Goal: Task Accomplishment & Management: Use online tool/utility

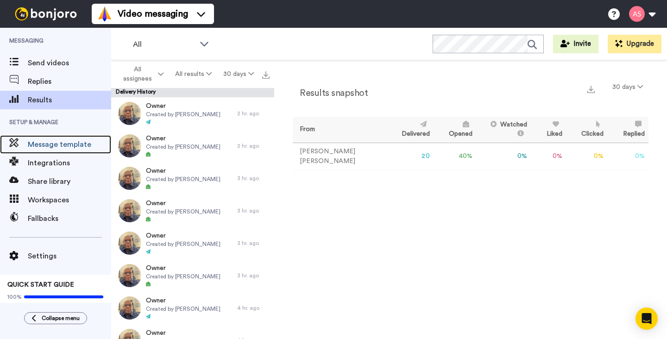
click at [50, 147] on span "Message template" at bounding box center [69, 144] width 83 height 11
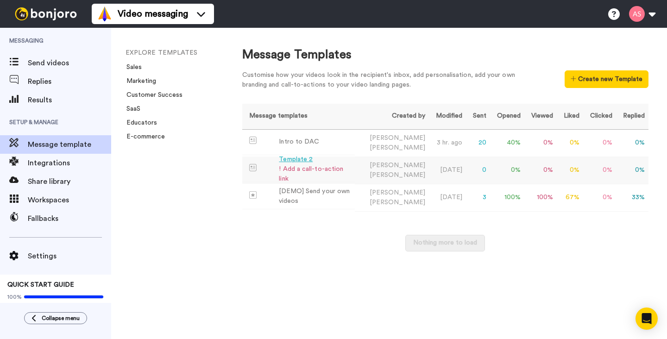
click at [316, 171] on div "! Add a call-to-action link" at bounding box center [315, 173] width 72 height 19
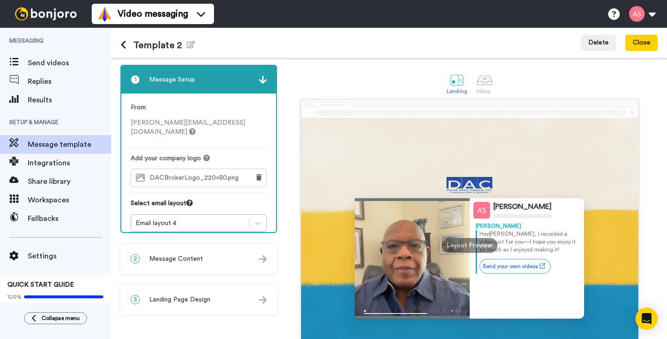
click at [261, 261] on img at bounding box center [263, 259] width 8 height 8
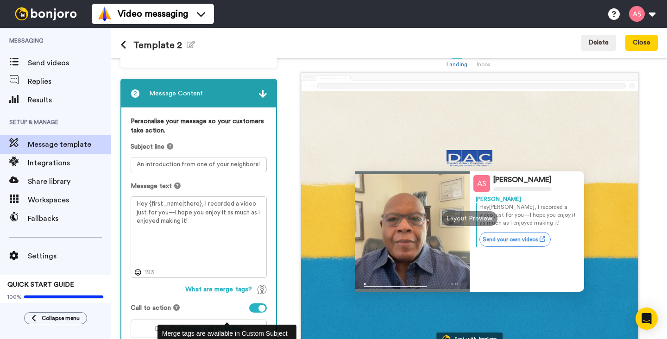
scroll to position [30, 0]
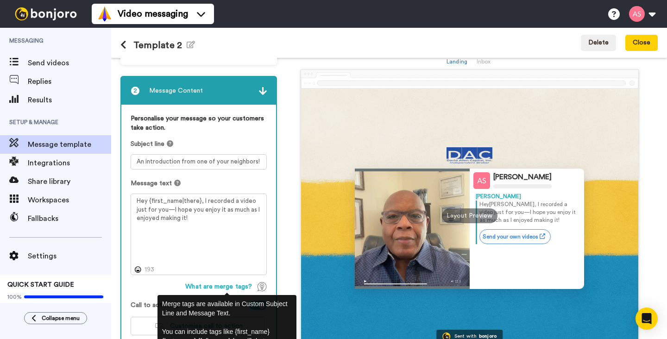
click at [261, 288] on img at bounding box center [262, 286] width 9 height 9
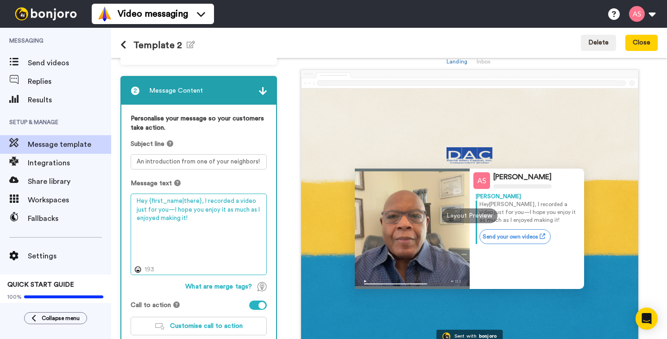
click at [187, 225] on textarea "Hey {first_name|there}, I recorded a video just for you—I hope you enjoy it as …" at bounding box center [199, 235] width 136 height 82
paste textarea "I wanted to take a moment to introduce myself. I’m Alvin Slaughter, and I work …"
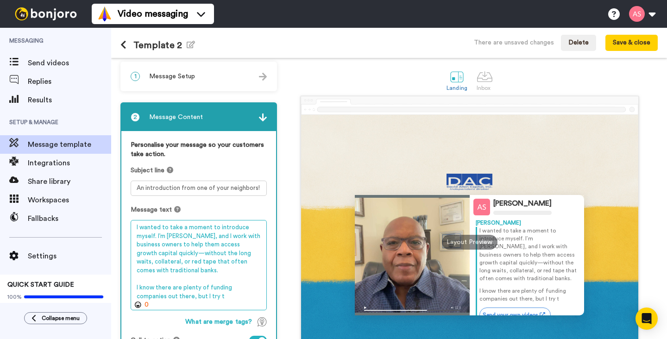
scroll to position [38, 0]
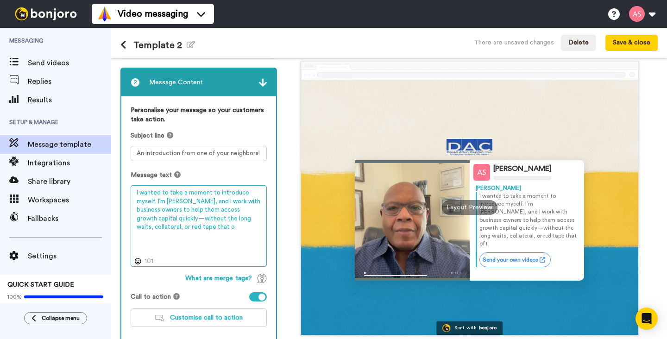
type textarea "I wanted to take a moment to introduce myself. I’m Alvin Slaughter, and I work …"
drag, startPoint x: 210, startPoint y: 229, endPoint x: 132, endPoint y: 194, distance: 86.0
click at [132, 194] on textarea "I wanted to take a moment to introduce myself. I’m Alvin Slaughter, and I work …" at bounding box center [199, 226] width 136 height 82
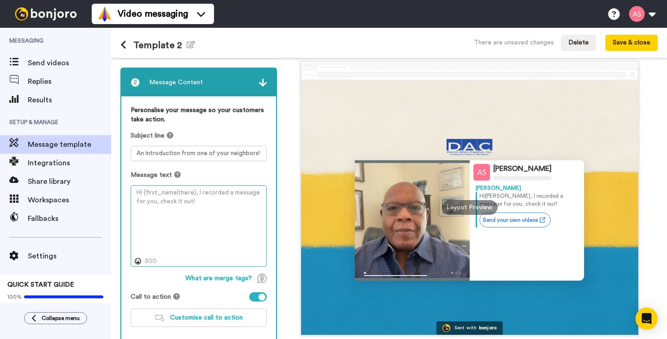
paste textarea "I work with small businesses to make funding simple—fast approvals, no collater…"
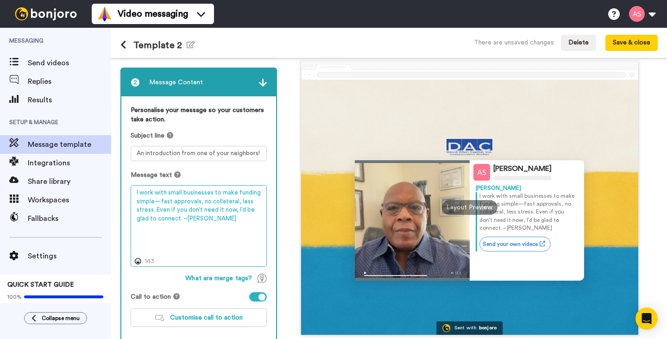
drag, startPoint x: 199, startPoint y: 218, endPoint x: 131, endPoint y: 193, distance: 72.1
click at [131, 193] on textarea "I work with small businesses to make funding simple—fast approvals, no collater…" at bounding box center [199, 226] width 136 height 82
paste textarea "I’m also a local NY notary public. Even if you don’t need funding"
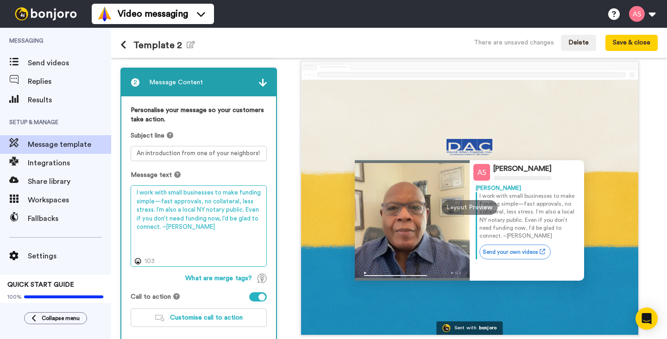
drag, startPoint x: 181, startPoint y: 229, endPoint x: 126, endPoint y: 192, distance: 66.8
click at [126, 192] on div "Personalise your message so your customers take action. Subject line An introdu…" at bounding box center [198, 219] width 155 height 247
paste textarea "Hello [First Name], I help small businesses get fast, stress-free funding when …"
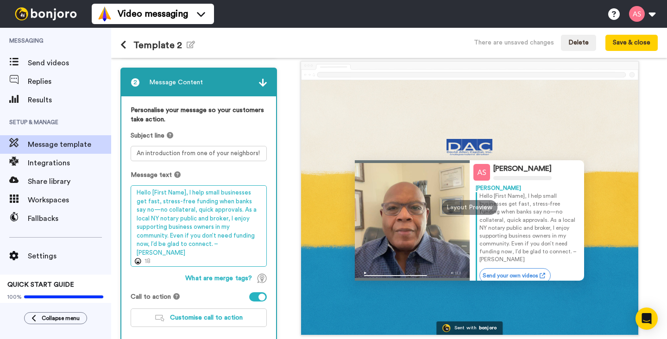
click at [188, 194] on textarea "Hello [First Name], I help small businesses get fast, stress-free funding when …" at bounding box center [199, 226] width 136 height 82
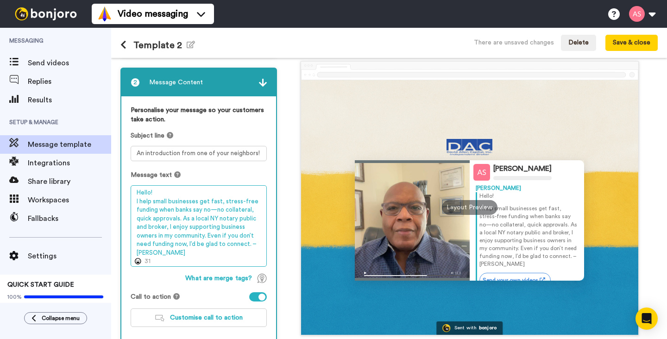
paste textarea "As someone based here in NY, I"
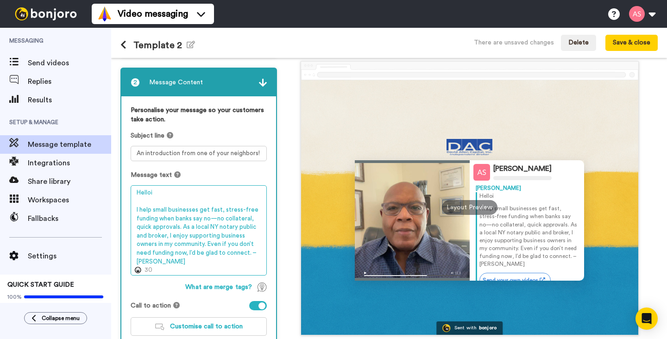
click at [152, 193] on textarea "Helloi I help small businesses get fast, stress-free funding when banks say no—…" at bounding box center [199, 230] width 136 height 90
click at [136, 210] on textarea "Hello, I help small businesses get fast, stress-free funding when banks say no—…" at bounding box center [199, 230] width 136 height 90
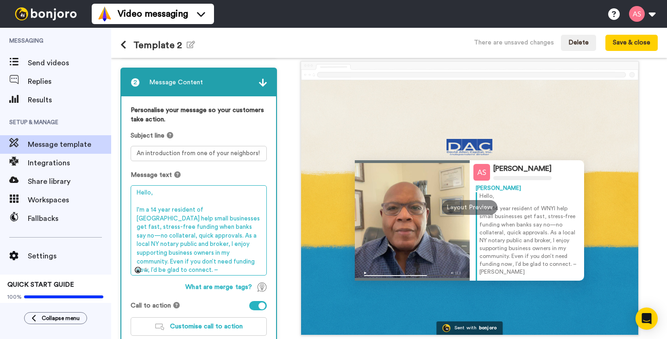
drag, startPoint x: 167, startPoint y: 253, endPoint x: 134, endPoint y: 243, distance: 34.1
click at [134, 243] on textarea "Hello, I'm a 14 year resident of WNYI help small businesses get fast, stress-fr…" at bounding box center [199, 230] width 136 height 90
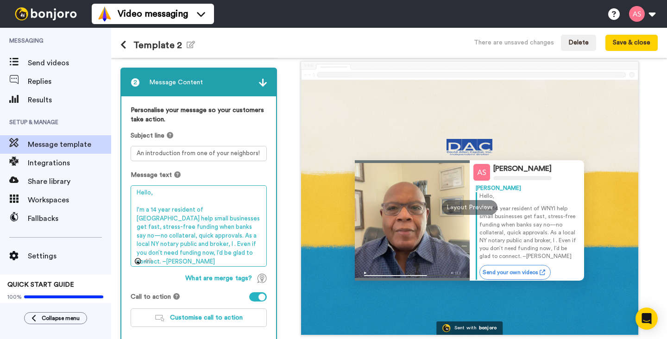
click at [216, 211] on textarea "Hello, I'm a 14 year resident of WNYI help small businesses get fast, stress-fr…" at bounding box center [199, 226] width 136 height 82
paste textarea "enjoy supporting business owners in my com"
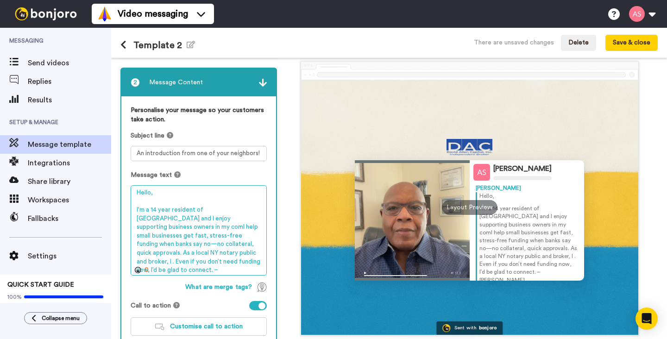
click at [244, 220] on textarea "Hello, I'm a 14 year resident of WNY and I enjoy supporting business owners in …" at bounding box center [199, 230] width 136 height 90
click at [241, 220] on textarea "Hello, I'm a 14 year resident of WNY and I enjoy supporting business owners in …" at bounding box center [199, 230] width 136 height 90
click at [217, 263] on textarea "Hello, I'm a 14 year resident of WNY and I enjoy supporting business owners in …" at bounding box center [199, 230] width 136 height 90
click at [241, 220] on textarea "Hello, I'm a 14 year resident of WNY and I enjoy supporting business owners in …" at bounding box center [199, 230] width 136 height 90
click at [228, 211] on textarea "Hello, I'm a 14 year resident of WNY and I enjoy supporting business owners in …" at bounding box center [199, 230] width 136 height 90
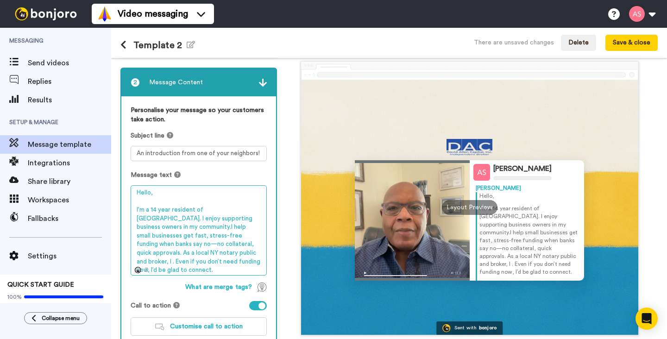
click at [212, 254] on textarea "Hello, I'm a 14 year resident of WNY. I enjoy supporting business owners in my …" at bounding box center [199, 230] width 136 height 90
drag, startPoint x: 204, startPoint y: 257, endPoint x: 210, endPoint y: 242, distance: 16.0
click at [210, 242] on textarea "Hello, I'm a 14 year resident of WNY. I enjoy supporting business owners in my …" at bounding box center [199, 230] width 136 height 90
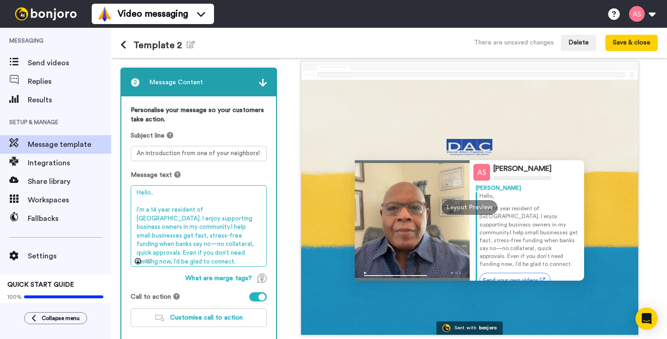
click at [218, 211] on textarea "Hello, I'm a 14 year resident of WNY. I enjoy supporting business owners in my …" at bounding box center [199, 226] width 136 height 82
paste textarea "As a local NY notary public and broker."
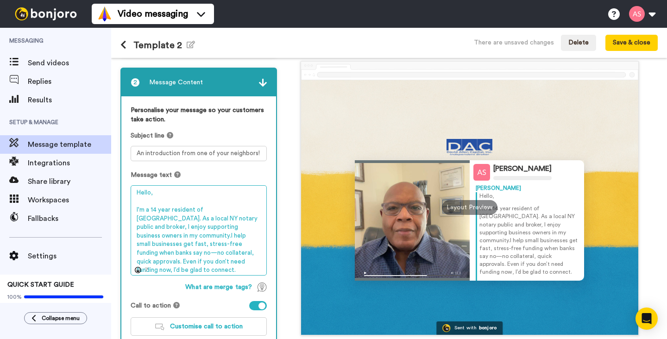
click at [231, 227] on textarea "Hello, I'm a 14 year resident of WNY. As a local NY notary public and broker, I…" at bounding box center [199, 230] width 136 height 90
click at [210, 263] on textarea "Hello, I'm a 14 year resident of WNY. As a local NY notary public and broker, I…" at bounding box center [199, 230] width 136 height 90
click at [186, 220] on textarea "Hello, I'm a 14 year resident of WNY. As a local NY notary public and broker, I…" at bounding box center [199, 230] width 136 height 90
click at [247, 262] on textarea "Hello, I'm a 14 year resident of WNY. As a local NY notary public and fundinbro…" at bounding box center [199, 230] width 136 height 90
click at [203, 219] on textarea "Hello, I'm a 14 year resident of WNY. As a local NY notary public and fundinbro…" at bounding box center [199, 230] width 136 height 90
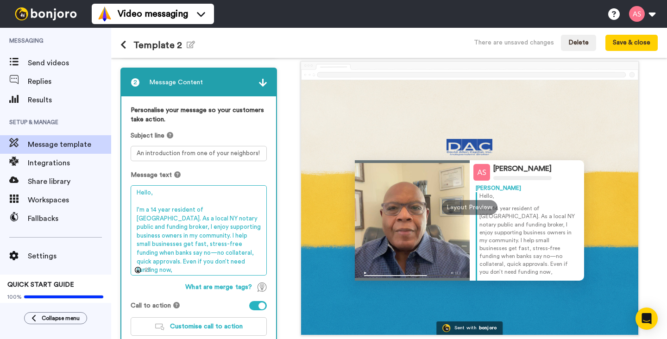
click at [173, 237] on textarea "Hello, I'm a 14 year resident of WNY. As a local NY notary public and funding b…" at bounding box center [199, 230] width 136 height 90
click at [235, 238] on textarea "Hello, I'm a 14 year resident of WNY. As a local NY notary public and funding b…" at bounding box center [199, 230] width 136 height 90
click at [207, 264] on textarea "Hello, I'm a 14 year resident of WNY. As a local NY notary public and funding b…" at bounding box center [199, 230] width 136 height 90
click at [170, 236] on textarea "Hello, I'm a 14 year resident of WNY. As a local NY notary public and funding b…" at bounding box center [199, 230] width 136 height 90
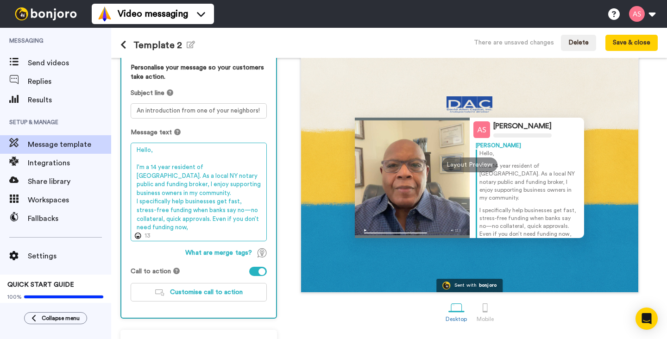
scroll to position [85, 0]
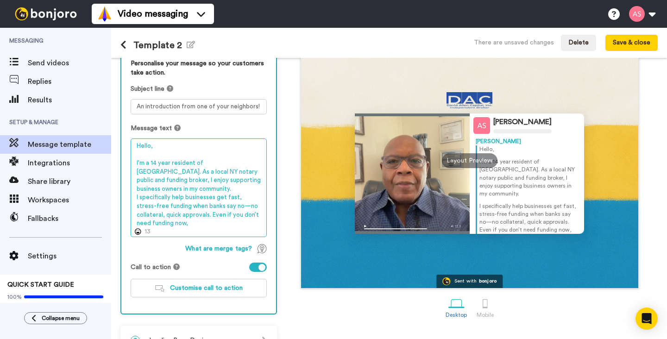
click at [162, 215] on textarea "Hello, I'm a 14 year resident of WNY. As a local NY notary public and funding b…" at bounding box center [199, 187] width 136 height 99
click at [176, 216] on textarea "Hello, I'm a 14 year resident of WNY. As a local NY notary public and funding b…" at bounding box center [199, 187] width 136 height 99
click at [189, 217] on textarea "Hello, I'm a 14 year resident of WNY. As a local NY notary public and funding b…" at bounding box center [199, 187] width 136 height 99
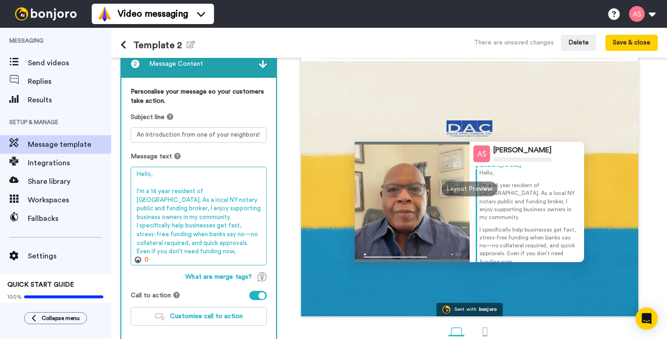
scroll to position [0, 0]
click at [218, 193] on textarea "Hello, I'm a 14 year resident of WNY. As a local NY notary public and funding b…" at bounding box center [199, 216] width 136 height 99
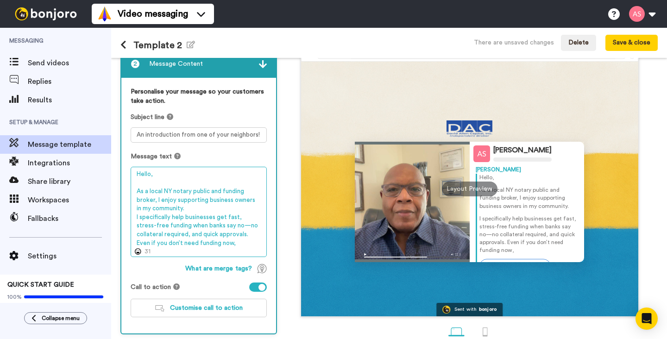
click at [211, 193] on textarea "Hello, As a local NY notary public and funding broker, I enjoy supporting busin…" at bounding box center [199, 212] width 136 height 90
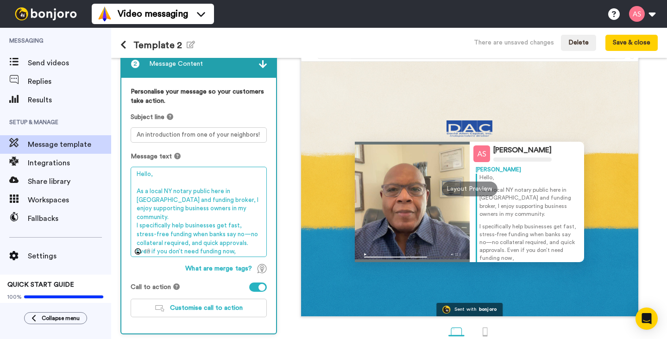
click at [136, 201] on textarea "Hello, As a local NY notary public here in WNY and funding broker, I enjoy supp…" at bounding box center [199, 212] width 136 height 90
click at [164, 201] on textarea "Hello, As a local NY notary public here in WNY and Business funding broker, I e…" at bounding box center [199, 212] width 136 height 90
click at [188, 201] on textarea "Hello, As a local NY notary public here in WNY and Business Funding broker, I e…" at bounding box center [199, 212] width 136 height 90
click at [225, 245] on textarea "Hello, As a local NY notary public here in WNY and Business Funding Broker, I e…" at bounding box center [199, 212] width 136 height 90
click at [135, 192] on textarea "Hello, As a local NY notary public here in WNY and Business Funding Broker, I e…" at bounding box center [199, 212] width 136 height 90
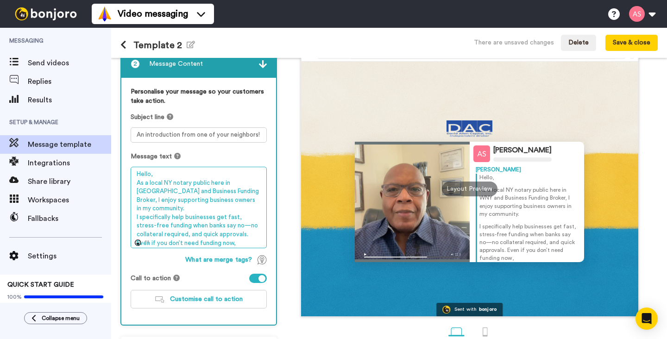
click at [154, 176] on textarea "Hello, As a local NY notary public here in WNY and Business Funding Broker, I e…" at bounding box center [199, 208] width 136 height 82
drag, startPoint x: 136, startPoint y: 175, endPoint x: 215, endPoint y: 262, distance: 117.7
click at [215, 262] on div "Personalise your message so your customers take action. Subject line An introdu…" at bounding box center [198, 201] width 155 height 247
paste textarea "As a local NY notary public in WNY and Business Funding Broker, I enjoy support…"
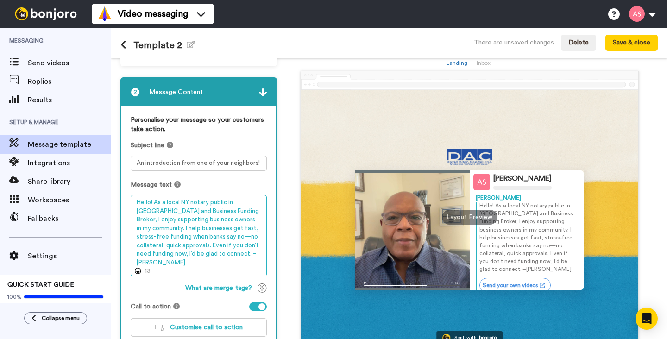
scroll to position [28, 0]
click at [156, 203] on textarea "Hello! As a local NY notary public in WNY and Business Funding Broker, I enjoy …" at bounding box center [199, 236] width 136 height 82
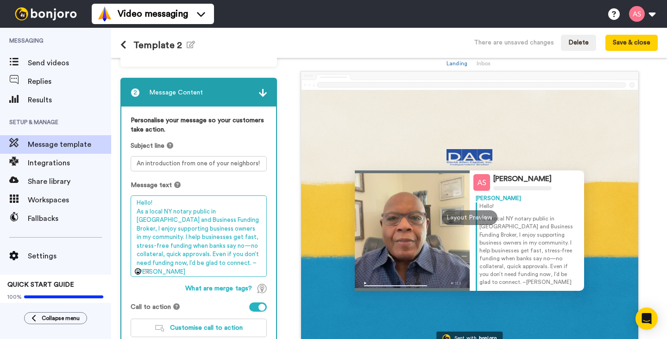
click at [232, 228] on textarea "Hello! As a local NY notary public in WNY and Business Funding Broker, I enjoy …" at bounding box center [199, 236] width 136 height 82
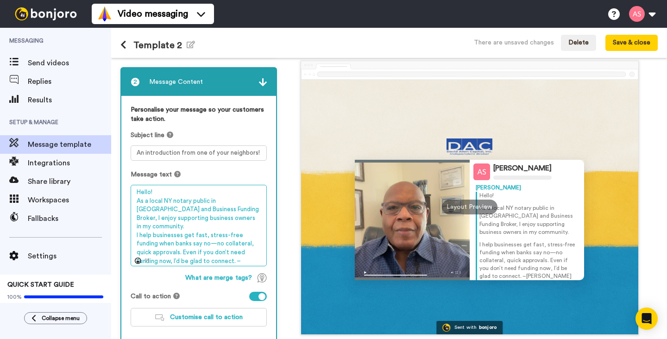
scroll to position [41, 0]
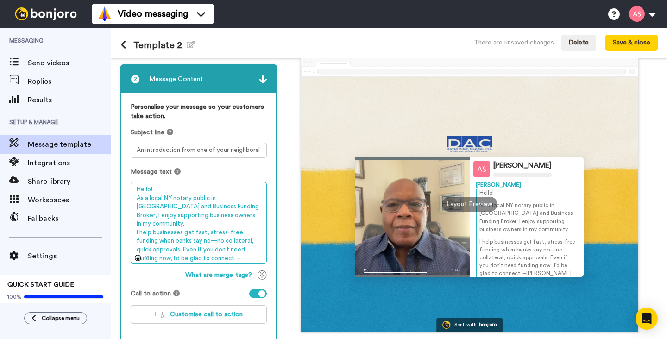
click at [228, 233] on textarea "Hello! As a local NY notary public in WNY and Business Funding Broker, I enjoy …" at bounding box center [199, 223] width 136 height 82
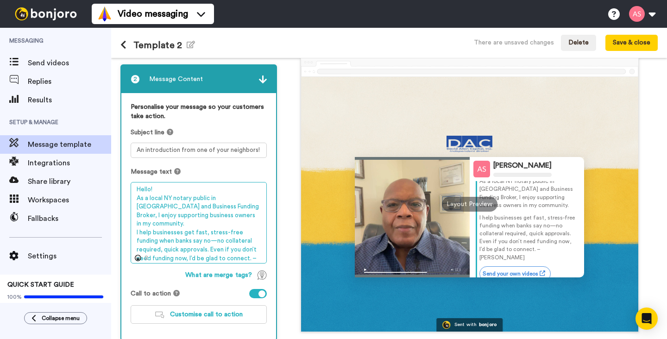
scroll to position [24, 0]
click at [235, 251] on textarea "Hello! As a local NY notary public in WNY and Business Funding Broker, I enjoy …" at bounding box center [199, 223] width 136 height 82
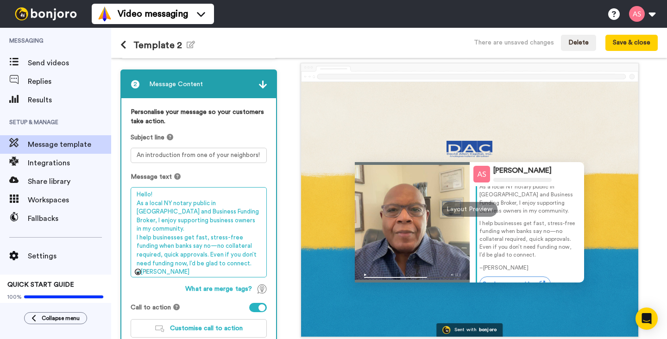
scroll to position [32, 0]
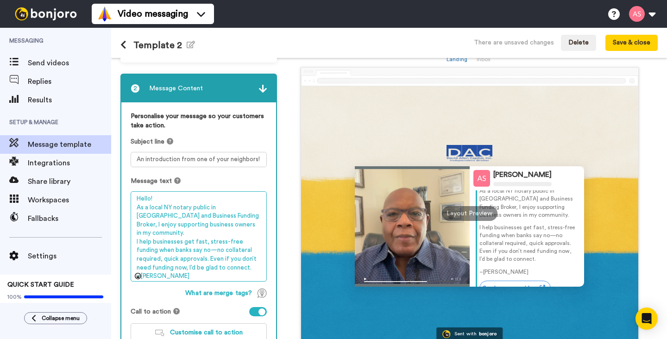
click at [177, 208] on textarea "Hello! As a local NY notary public in WNY and Business Funding Broker, I enjoy …" at bounding box center [199, 236] width 136 height 90
click at [196, 208] on textarea "Hello! As a local NY Notary public in WNY and Business Funding Broker, I enjoy …" at bounding box center [199, 236] width 136 height 90
click at [197, 226] on textarea "Hello! As a local NY Notary Public in WNY and Business Funding Broker, I enjoy …" at bounding box center [199, 236] width 136 height 90
type textarea "Hello! As a local NY Notary Public in WNY and Business Funding Broker, I enjoy …"
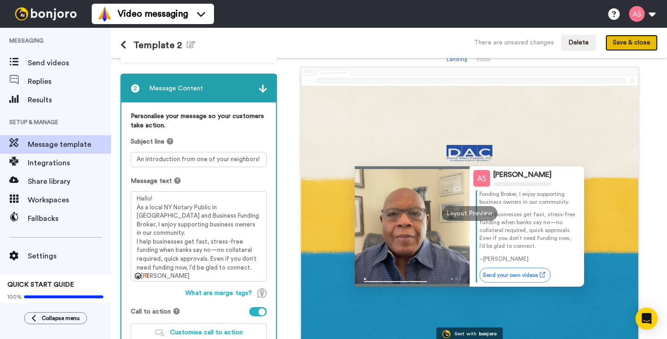
click at [629, 45] on button "Save & close" at bounding box center [631, 43] width 52 height 17
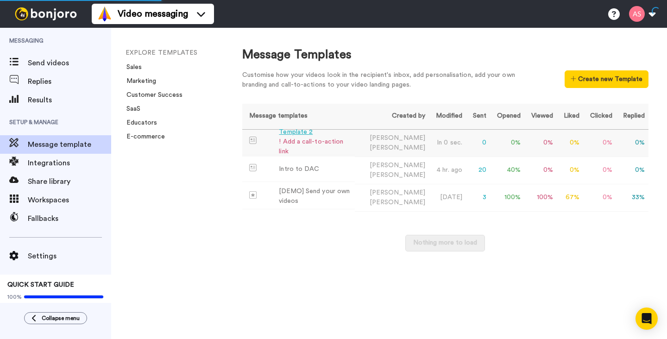
click at [304, 137] on div "Template 2" at bounding box center [315, 132] width 72 height 10
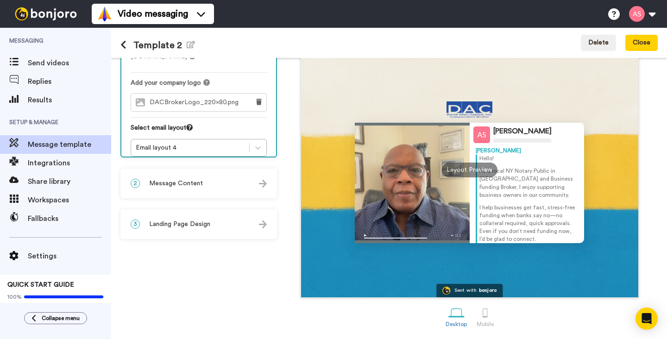
scroll to position [76, 0]
click at [488, 312] on div at bounding box center [485, 313] width 16 height 16
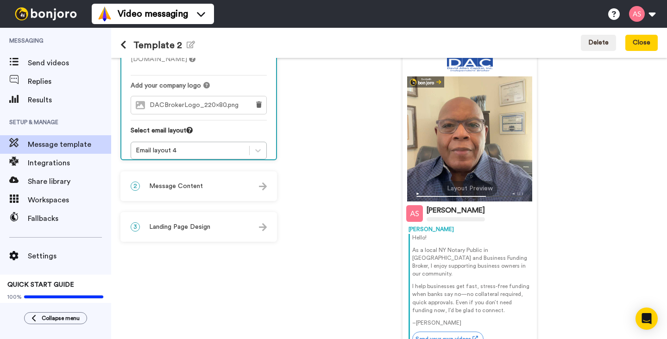
scroll to position [74, 0]
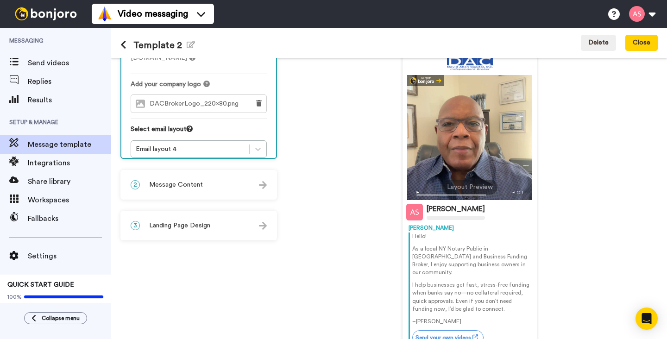
click at [263, 230] on img at bounding box center [263, 226] width 8 height 8
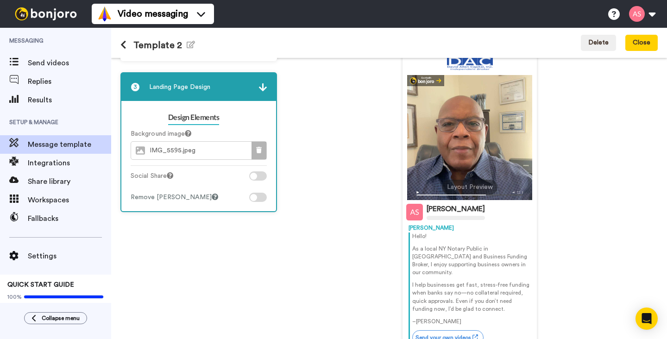
click at [256, 150] on button at bounding box center [259, 151] width 15 height 18
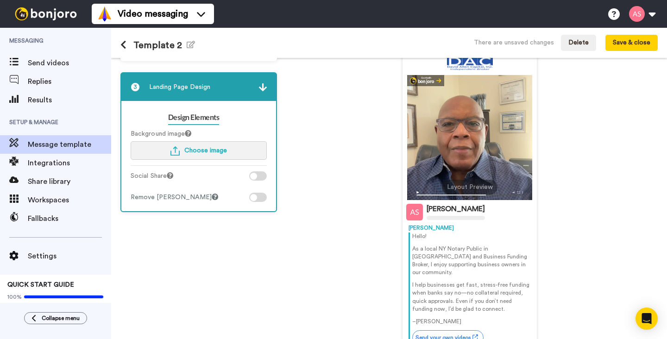
click at [214, 153] on span "Choose image" at bounding box center [205, 150] width 43 height 6
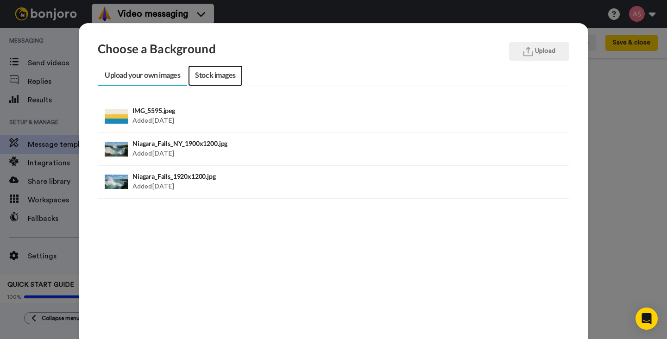
click at [218, 73] on link "Stock images" at bounding box center [215, 75] width 54 height 21
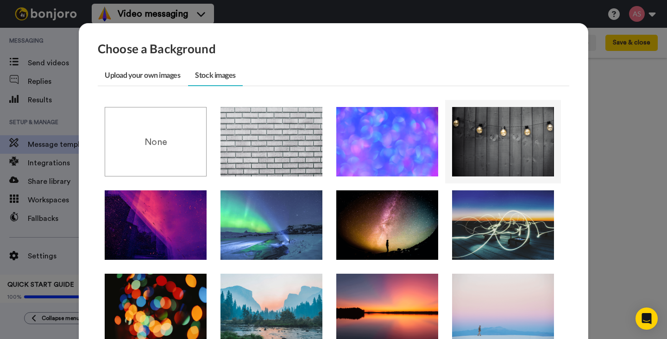
click at [481, 127] on img at bounding box center [503, 141] width 102 height 69
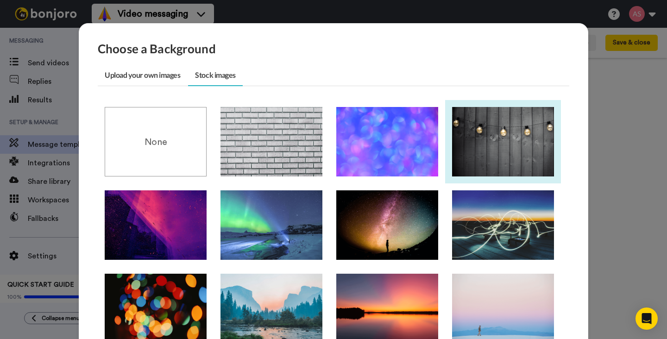
click at [489, 142] on img at bounding box center [503, 141] width 102 height 69
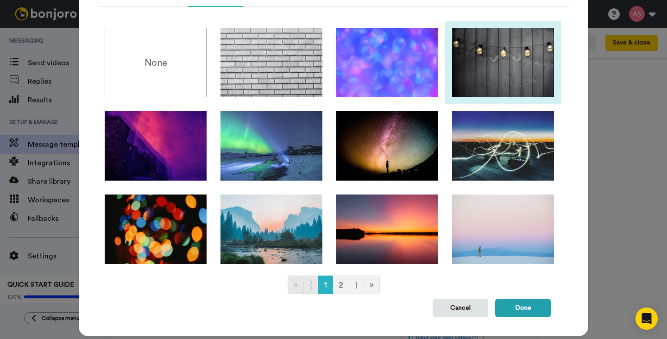
scroll to position [100, 0]
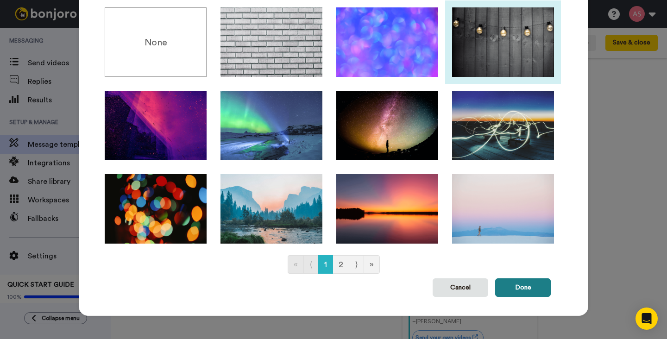
click at [511, 289] on button "Done" at bounding box center [523, 287] width 56 height 19
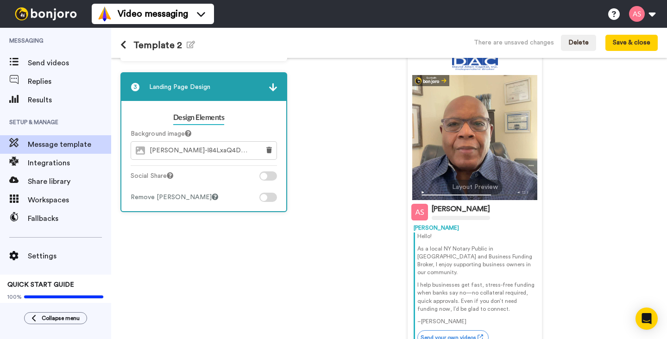
scroll to position [119, 0]
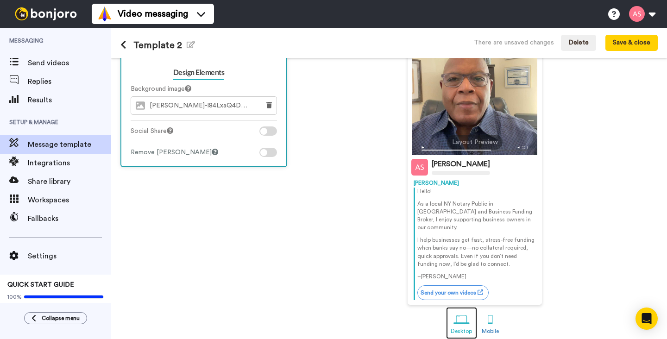
click at [459, 318] on div at bounding box center [461, 320] width 16 height 16
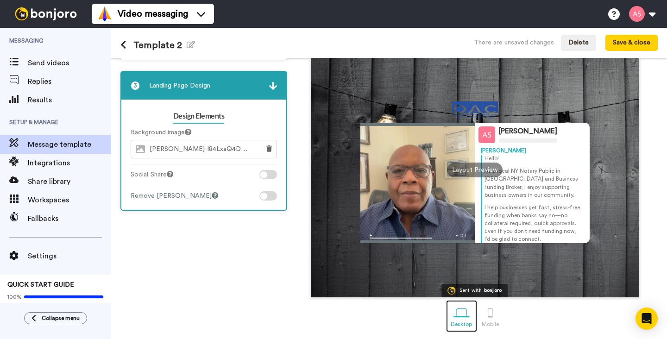
scroll to position [76, 0]
click at [268, 150] on icon at bounding box center [269, 148] width 6 height 6
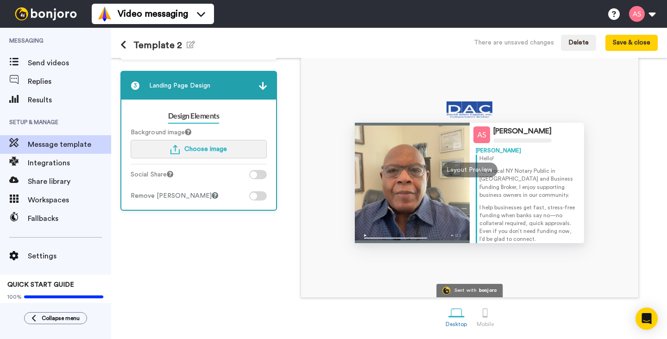
click at [223, 150] on span "Choose image" at bounding box center [205, 149] width 43 height 6
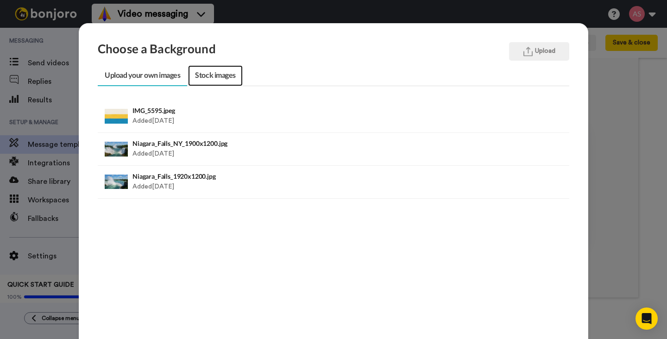
click at [225, 79] on link "Stock images" at bounding box center [215, 75] width 54 height 21
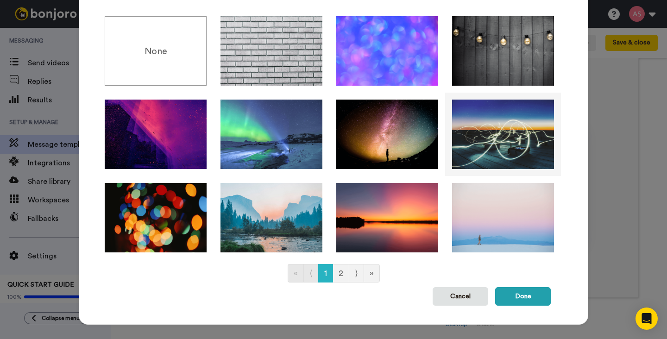
scroll to position [95, 0]
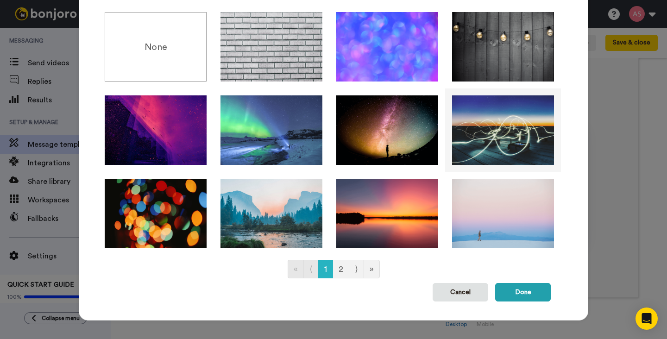
click at [500, 143] on img at bounding box center [503, 129] width 102 height 69
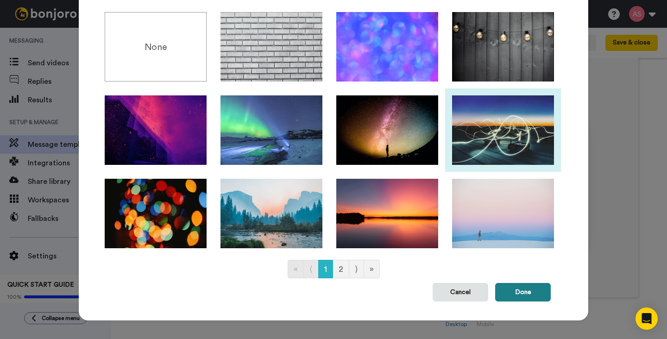
click at [515, 289] on button "Done" at bounding box center [523, 292] width 56 height 19
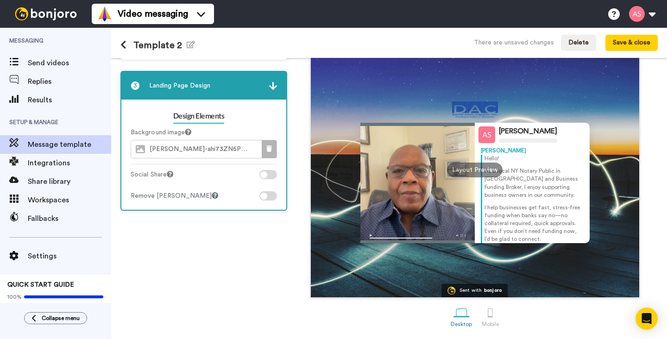
click at [270, 149] on icon at bounding box center [269, 148] width 6 height 6
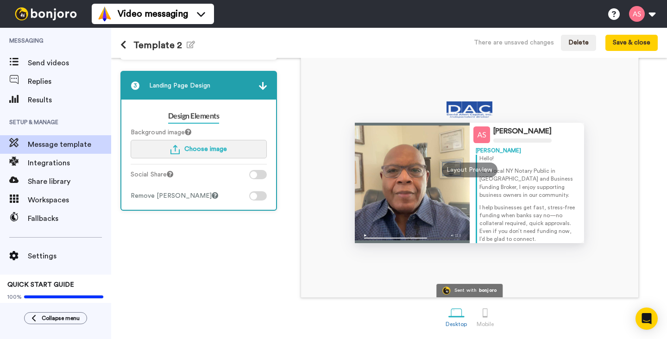
click at [214, 147] on span "Choose image" at bounding box center [205, 149] width 43 height 6
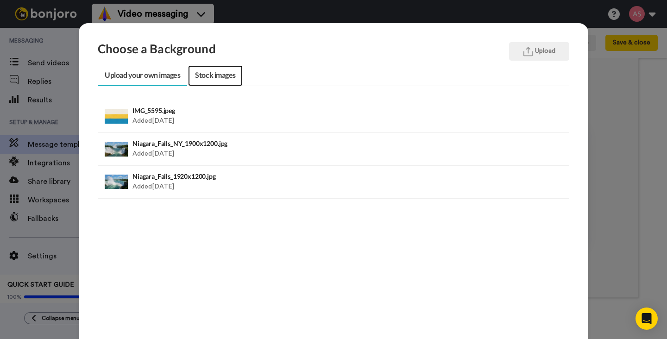
click at [229, 77] on link "Stock images" at bounding box center [215, 75] width 54 height 21
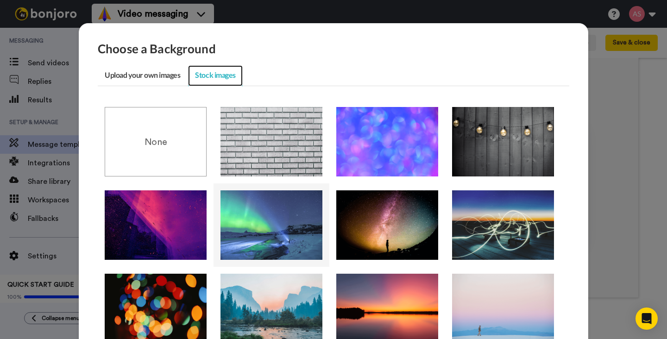
scroll to position [100, 0]
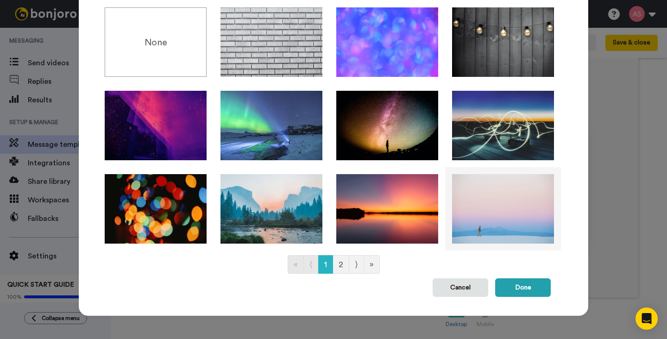
click at [504, 207] on img at bounding box center [503, 208] width 102 height 69
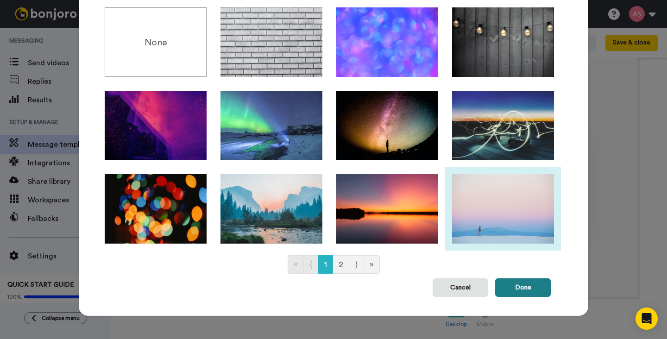
click at [517, 292] on button "Done" at bounding box center [523, 287] width 56 height 19
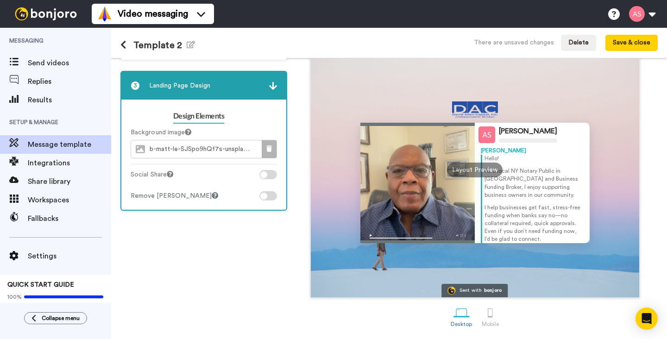
click at [271, 148] on icon at bounding box center [269, 148] width 6 height 6
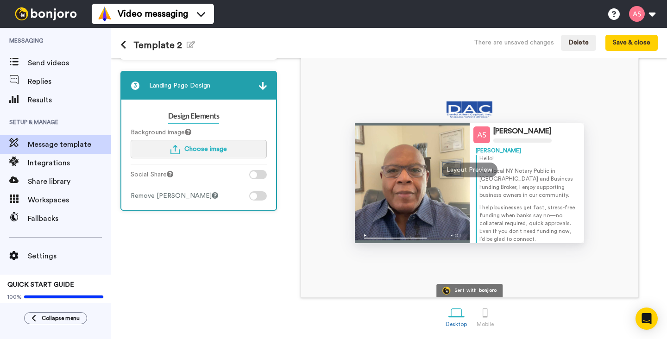
click at [224, 149] on span "Choose image" at bounding box center [205, 149] width 43 height 6
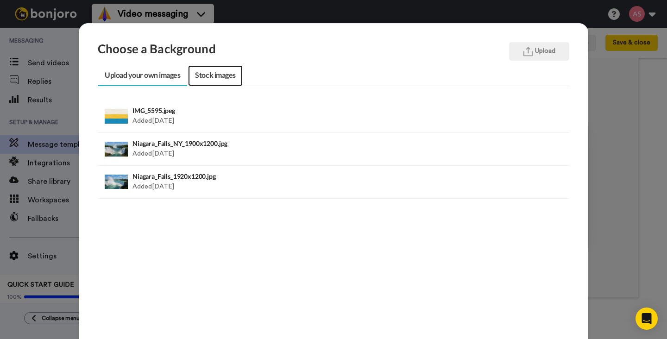
click at [231, 76] on link "Stock images" at bounding box center [215, 75] width 54 height 21
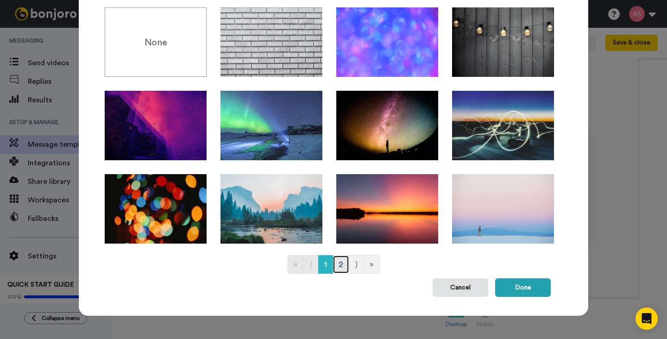
click at [341, 267] on link "2" at bounding box center [341, 264] width 17 height 19
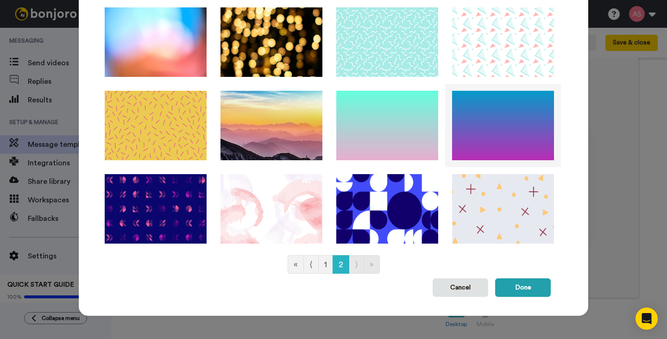
click at [501, 115] on img at bounding box center [503, 125] width 102 height 69
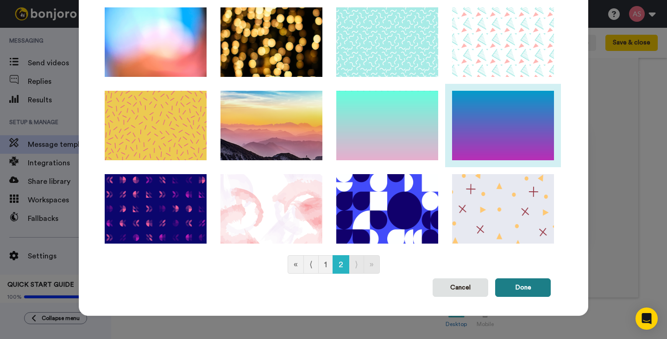
click at [529, 285] on button "Done" at bounding box center [523, 287] width 56 height 19
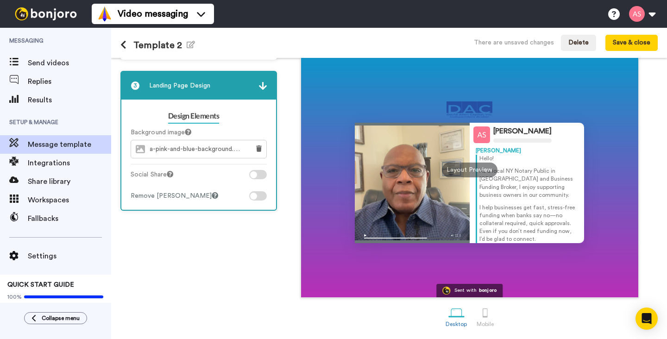
scroll to position [37, 0]
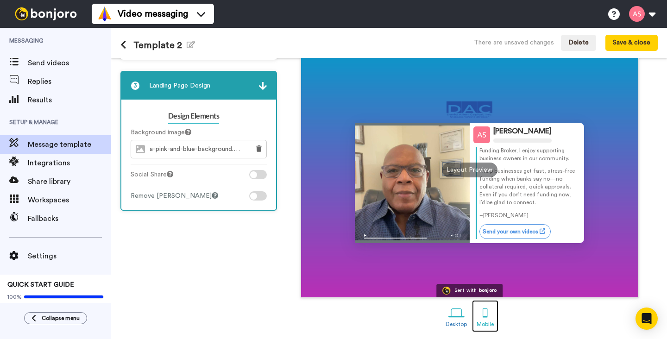
click at [486, 316] on div at bounding box center [485, 313] width 16 height 16
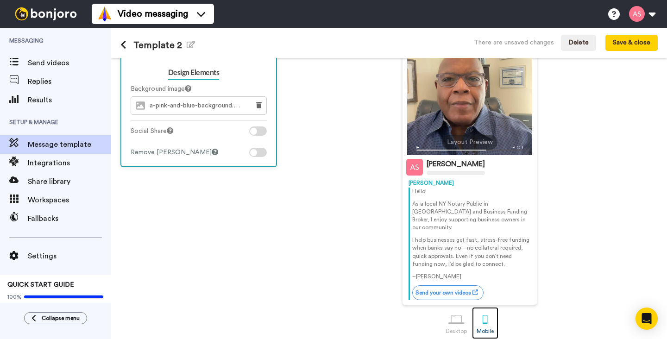
scroll to position [119, 0]
click at [460, 312] on div at bounding box center [456, 320] width 16 height 16
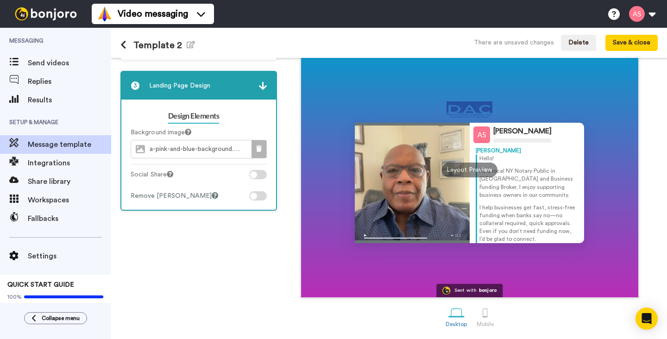
click at [260, 150] on icon at bounding box center [259, 148] width 6 height 6
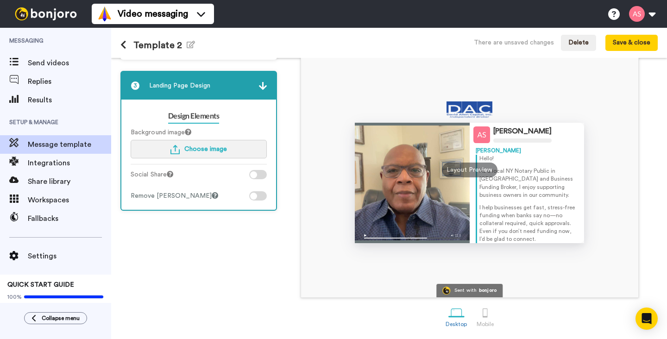
click at [219, 150] on span "Choose image" at bounding box center [205, 149] width 43 height 6
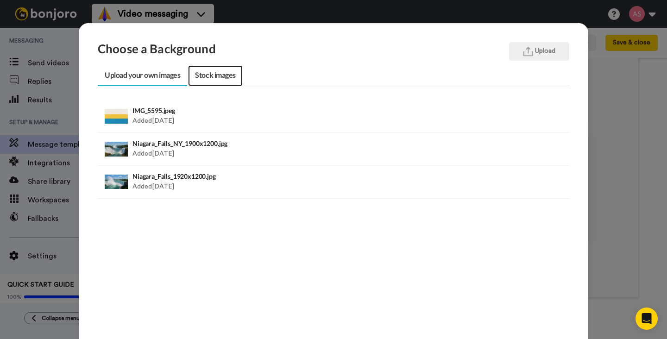
click at [230, 74] on link "Stock images" at bounding box center [215, 75] width 54 height 21
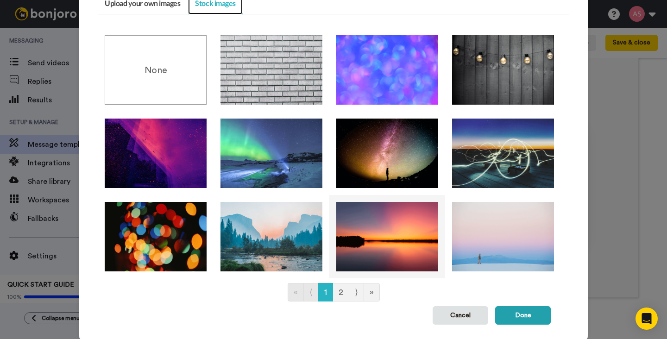
scroll to position [100, 0]
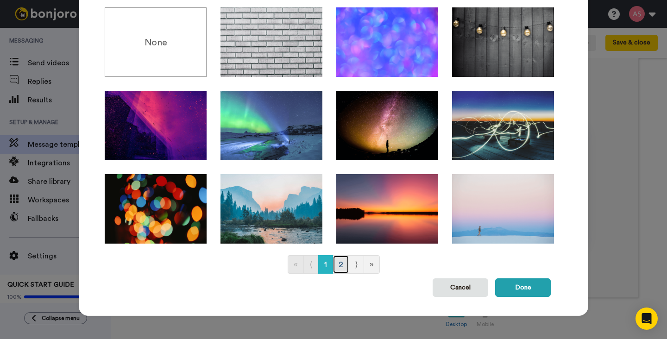
click at [342, 267] on link "2" at bounding box center [341, 264] width 17 height 19
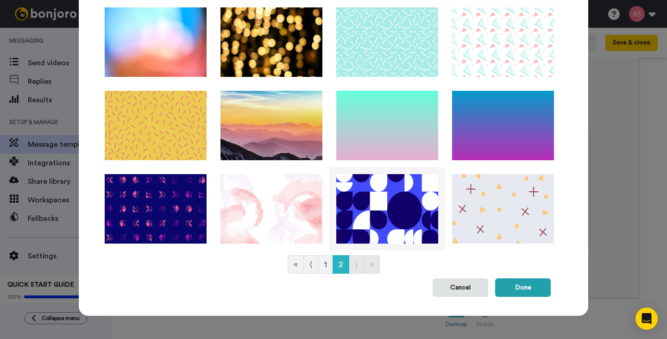
click at [377, 217] on img at bounding box center [387, 208] width 102 height 69
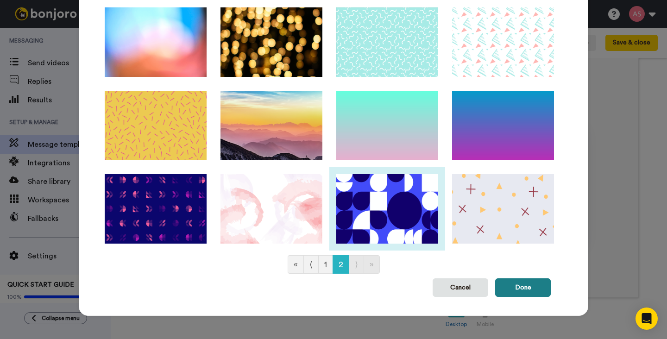
click at [516, 287] on button "Done" at bounding box center [523, 287] width 56 height 19
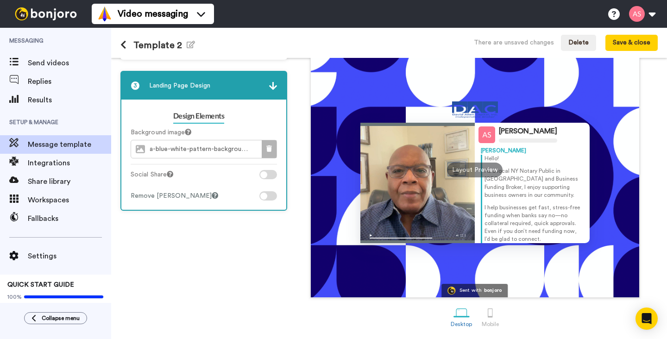
click at [267, 147] on icon at bounding box center [269, 148] width 6 height 6
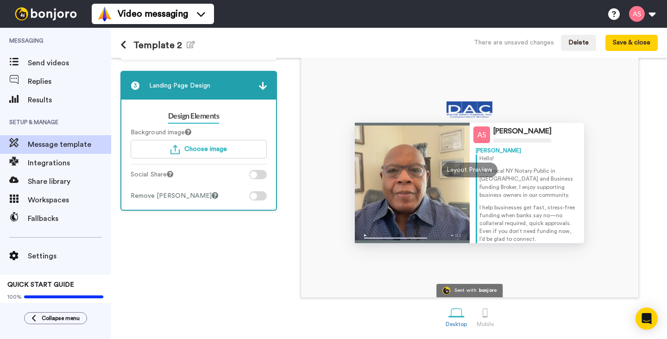
click at [261, 86] on img at bounding box center [263, 86] width 8 height 8
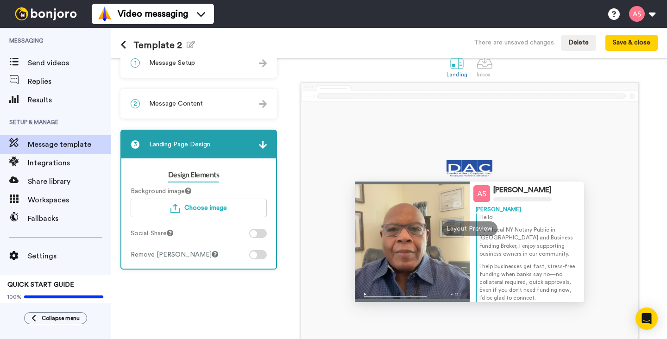
scroll to position [0, 0]
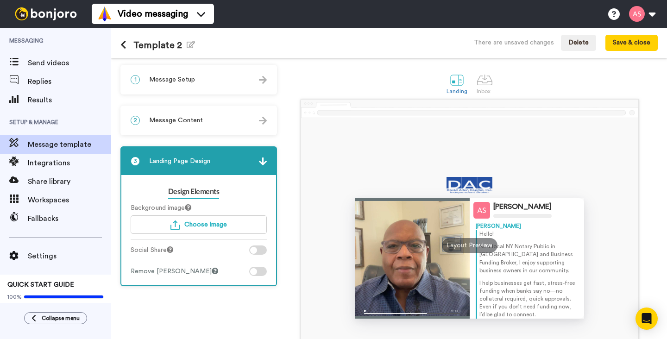
click at [259, 120] on img at bounding box center [263, 121] width 8 height 8
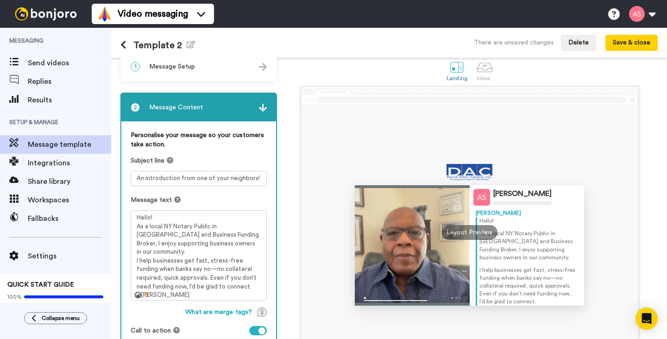
scroll to position [10, 0]
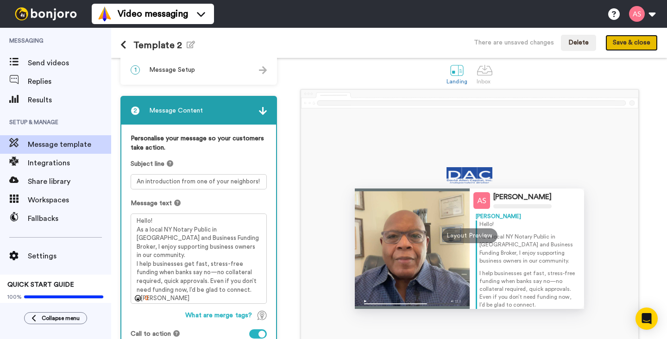
click at [618, 47] on button "Save & close" at bounding box center [631, 43] width 52 height 17
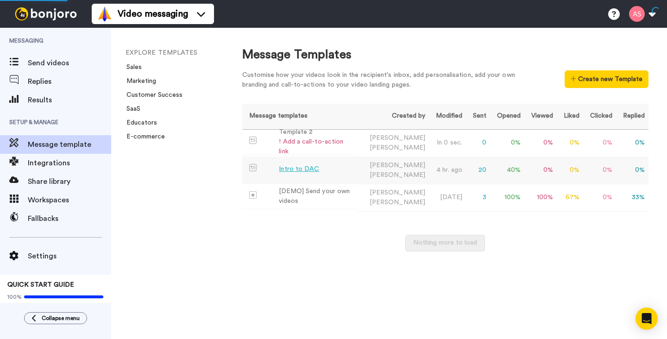
click at [321, 167] on td "Intro to DAC" at bounding box center [298, 169] width 113 height 25
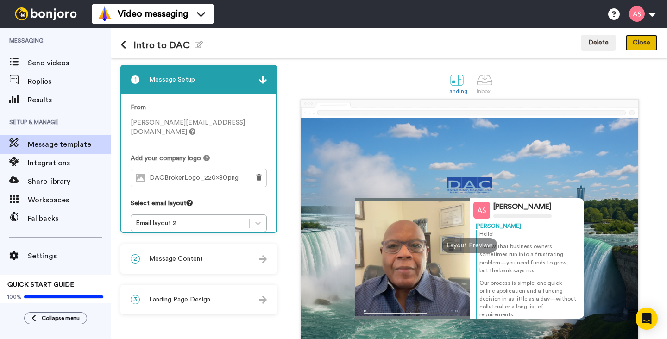
click at [637, 45] on button "Close" at bounding box center [641, 43] width 32 height 17
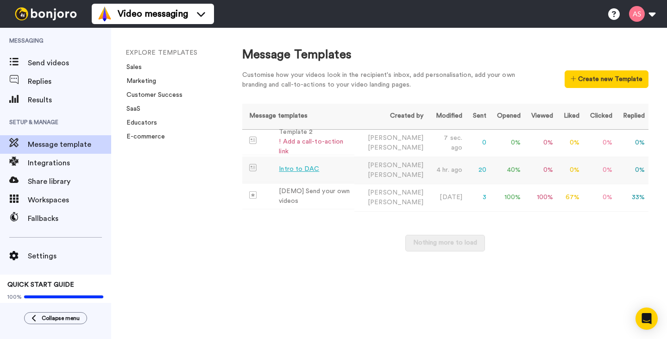
click at [298, 175] on td "Intro to DAC" at bounding box center [298, 169] width 113 height 25
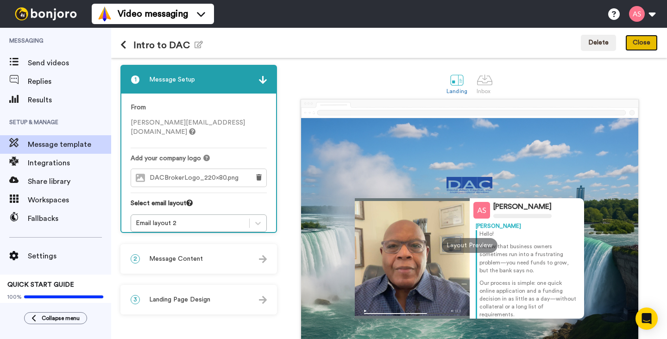
click at [641, 44] on button "Close" at bounding box center [641, 43] width 32 height 17
